Goal: Find specific page/section: Find specific page/section

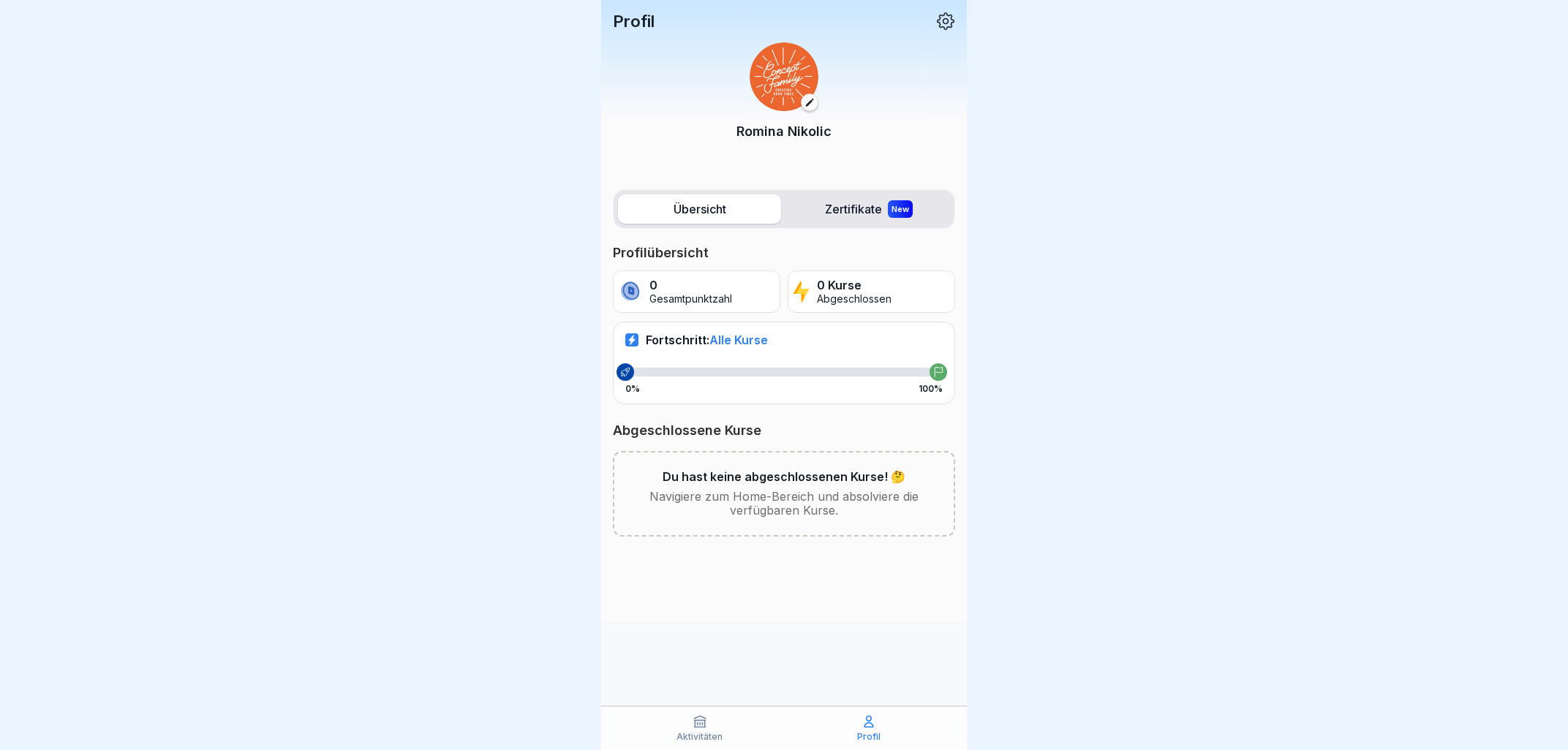
click at [852, 202] on label "Zertifikate New" at bounding box center [869, 209] width 163 height 29
click at [727, 213] on label "Übersicht" at bounding box center [699, 209] width 163 height 29
click at [955, 14] on icon at bounding box center [946, 21] width 19 height 19
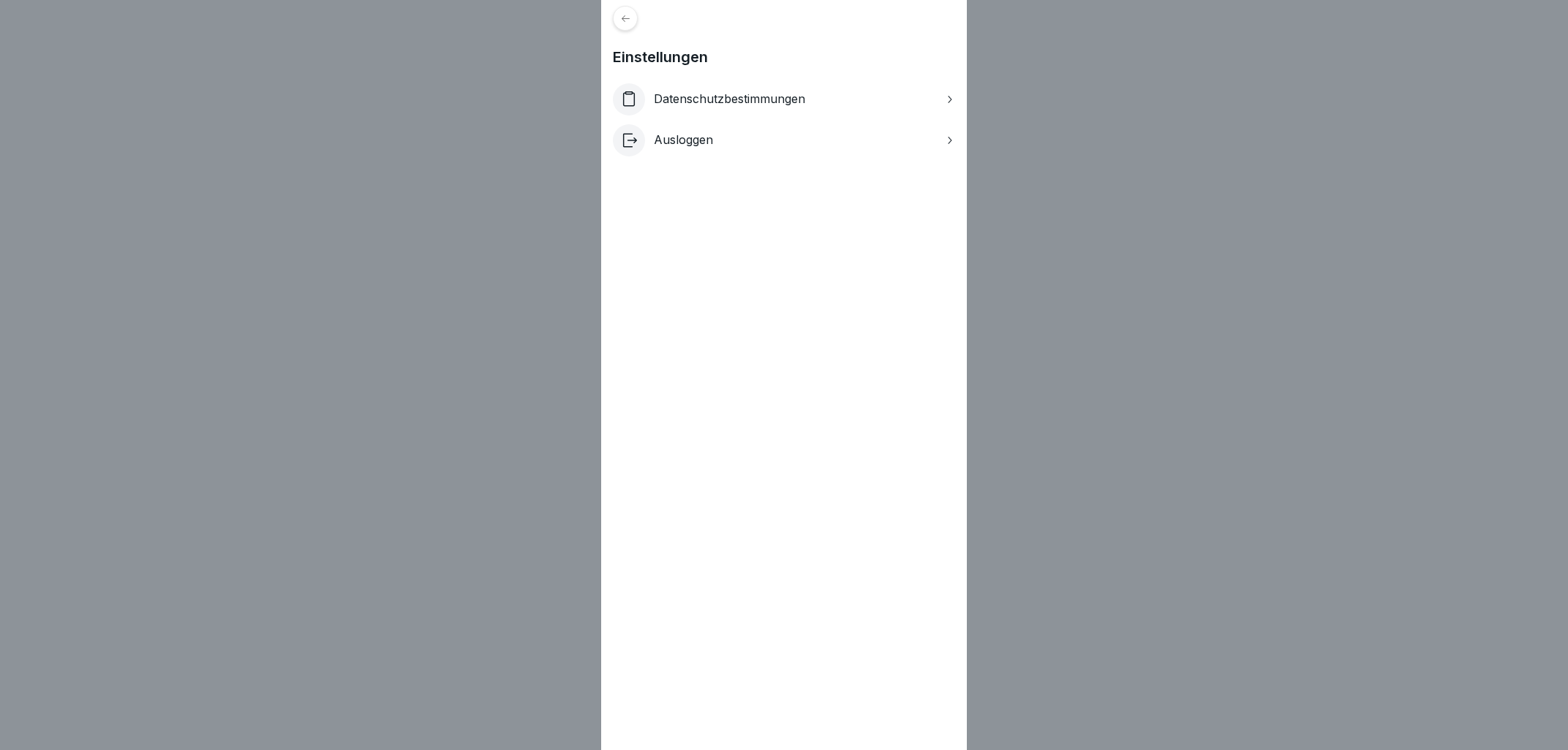
click at [709, 92] on div "Datenschutzbestimmungen" at bounding box center [784, 99] width 342 height 32
click at [708, 139] on p "Ausloggen" at bounding box center [683, 140] width 59 height 14
